Goal: Transaction & Acquisition: Download file/media

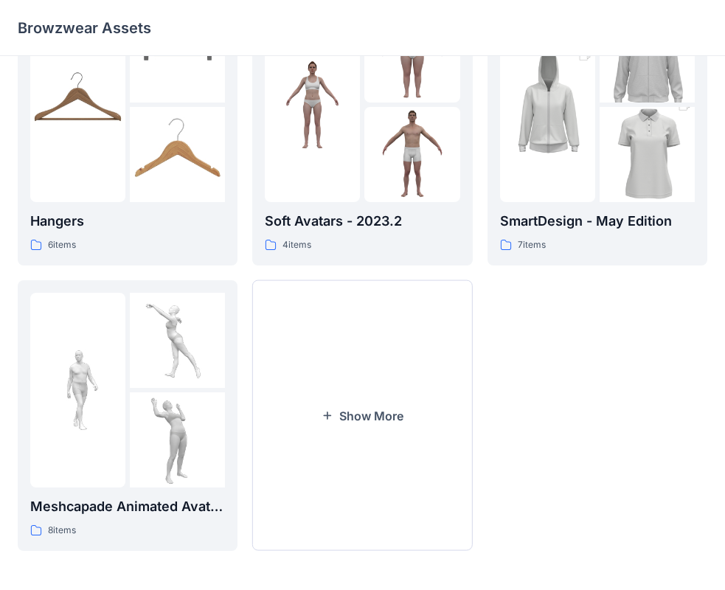
scroll to position [367, 0]
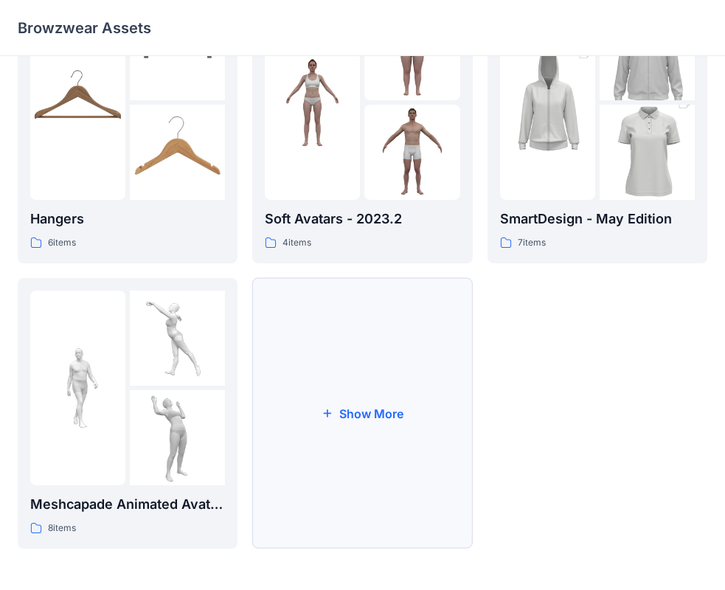
click at [385, 423] on button "Show More" at bounding box center [362, 413] width 220 height 271
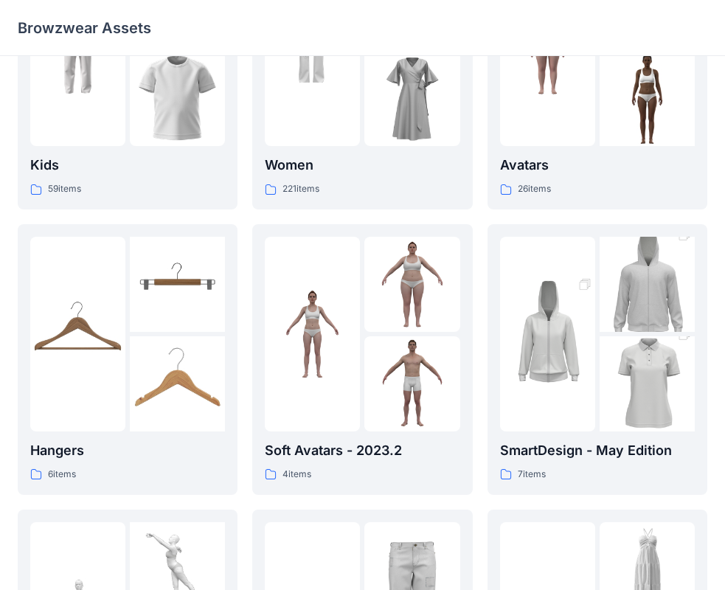
scroll to position [0, 0]
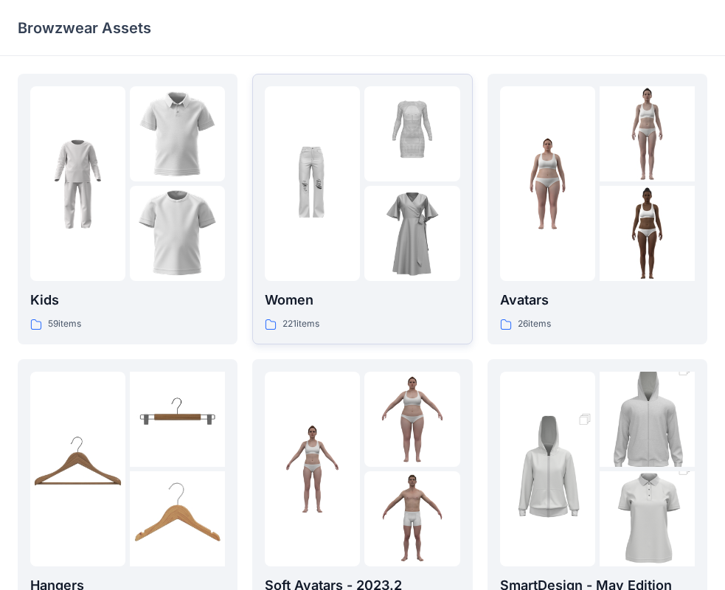
click at [360, 130] on div at bounding box center [312, 183] width 95 height 195
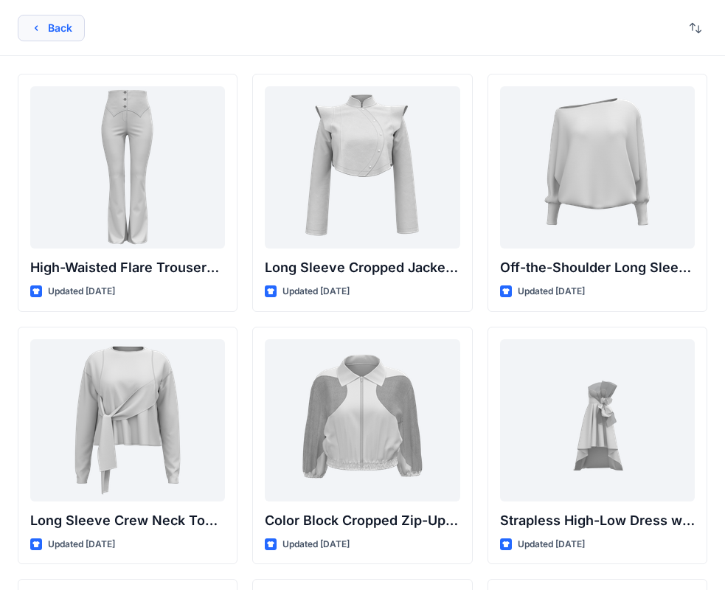
click at [60, 35] on button "Back" at bounding box center [51, 28] width 67 height 27
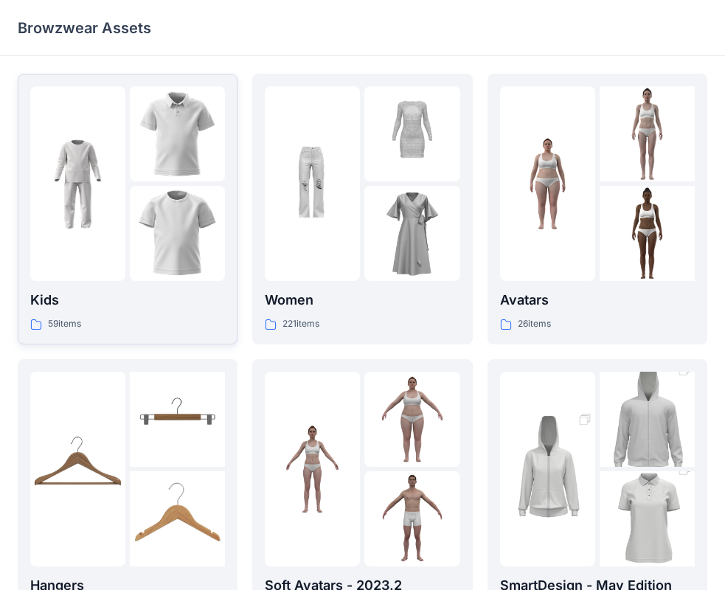
click at [111, 187] on img at bounding box center [77, 183] width 95 height 95
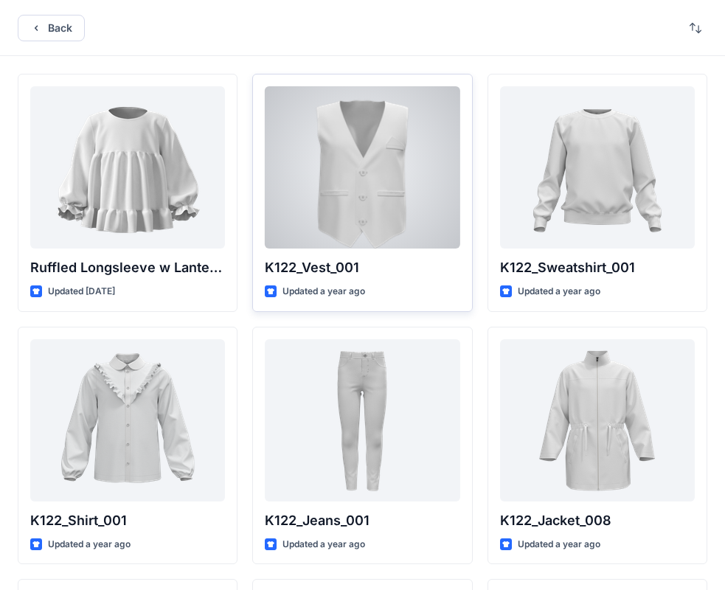
click at [386, 151] on div at bounding box center [362, 167] width 195 height 162
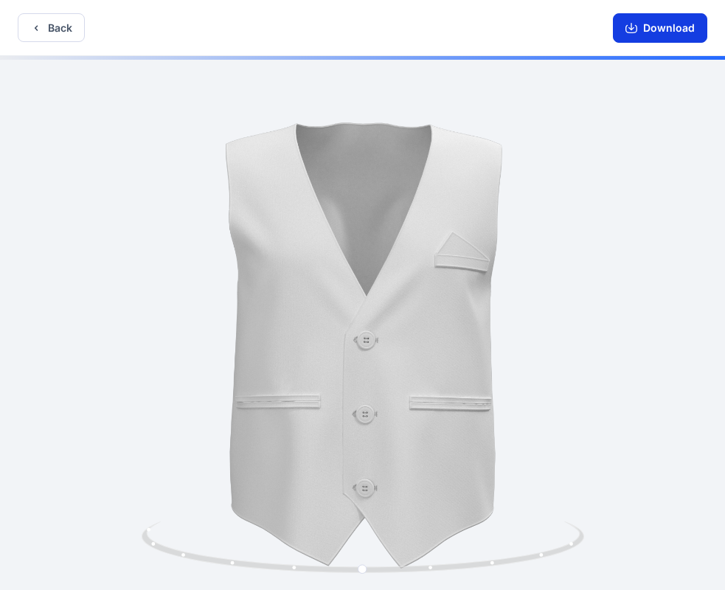
click at [652, 22] on button "Download" at bounding box center [660, 28] width 94 height 30
